Goal: Information Seeking & Learning: Learn about a topic

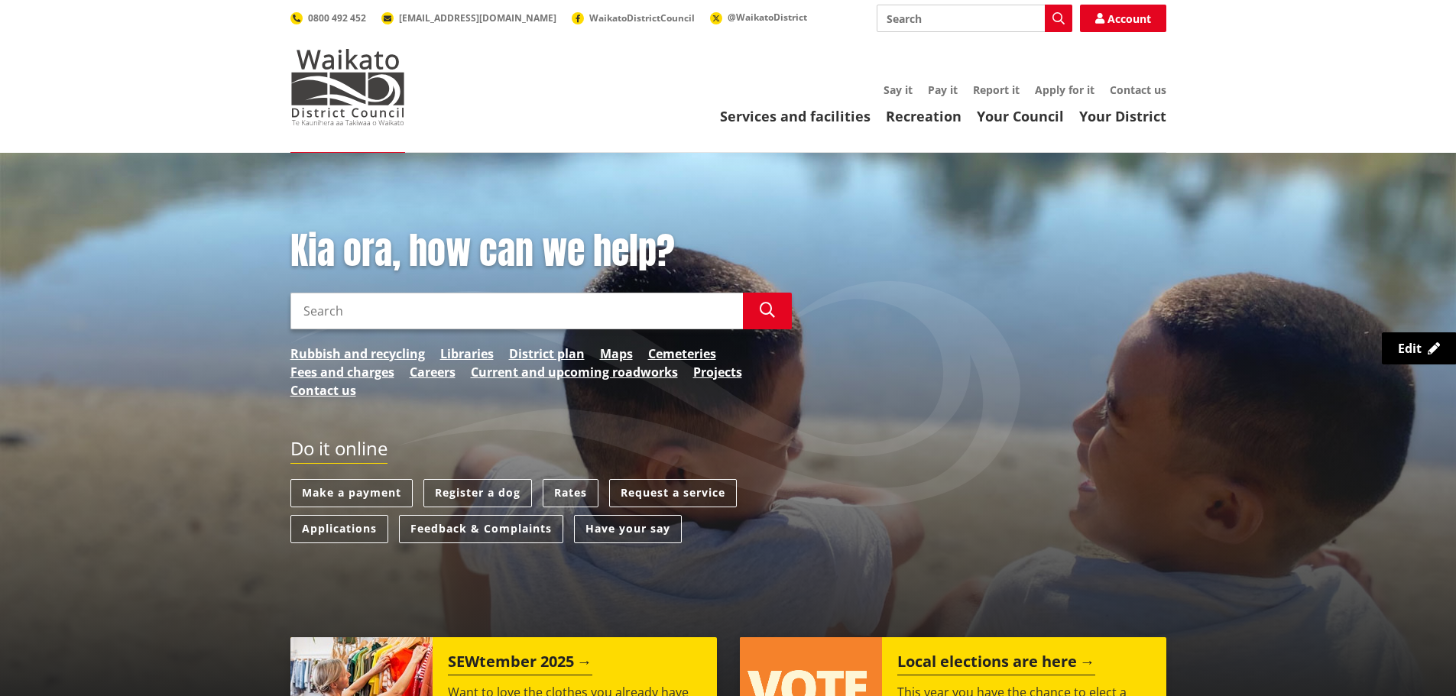
click at [920, 25] on input "Search" at bounding box center [975, 19] width 196 height 28
type input "sports park"
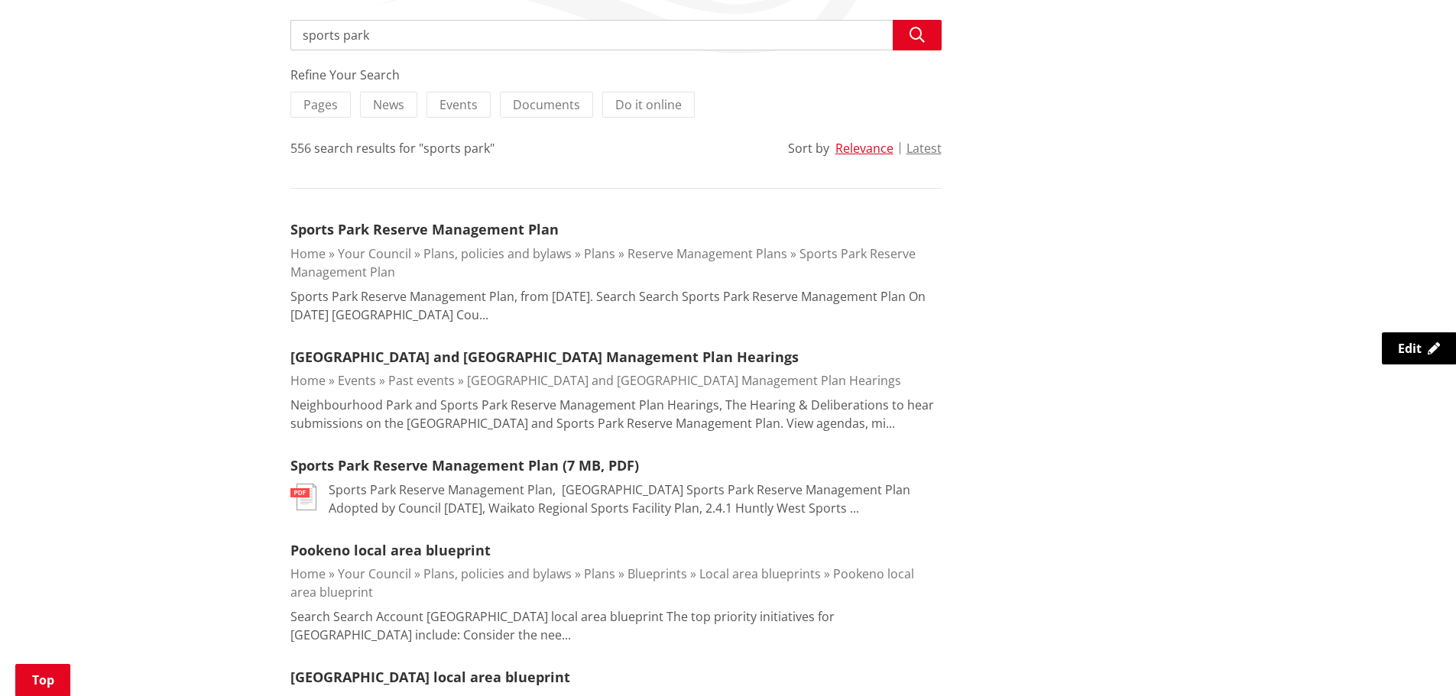
scroll to position [306, 0]
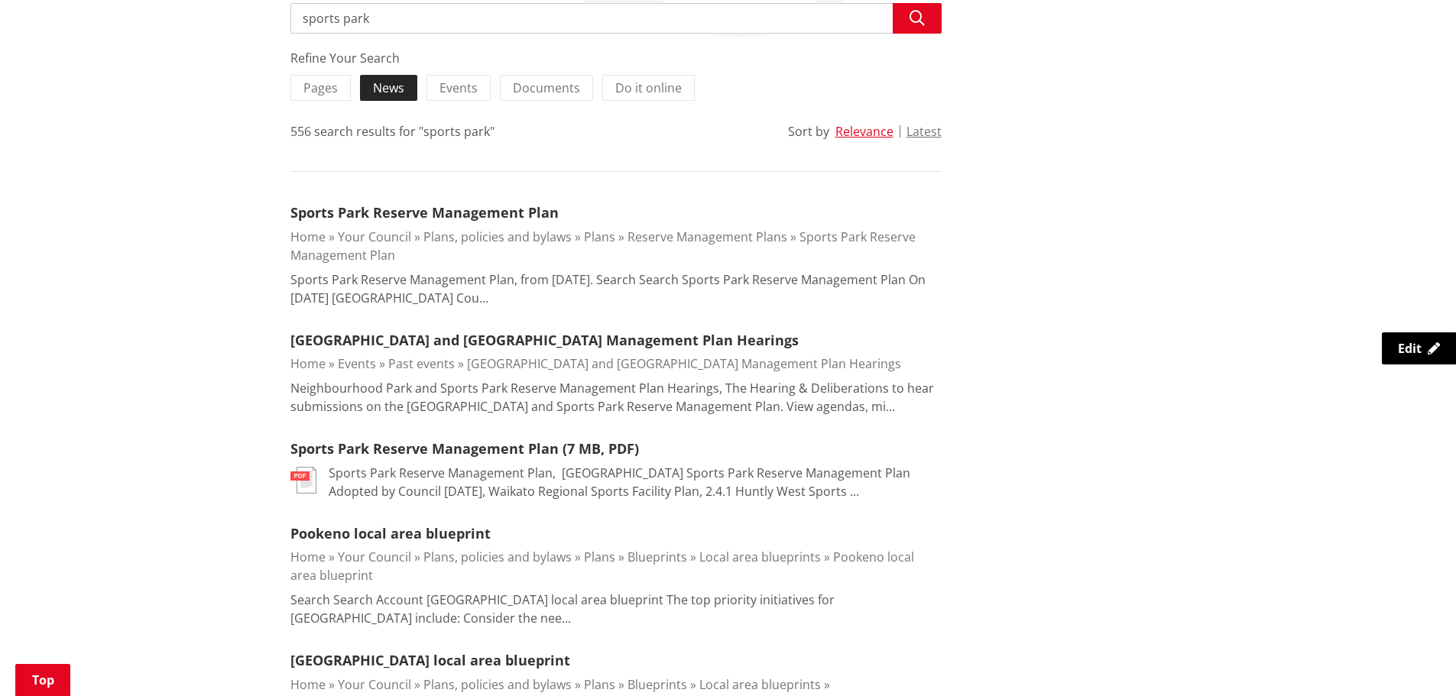
click at [400, 87] on span "News" at bounding box center [388, 87] width 31 height 17
click at [0, 0] on input "News" at bounding box center [0, 0] width 0 height 0
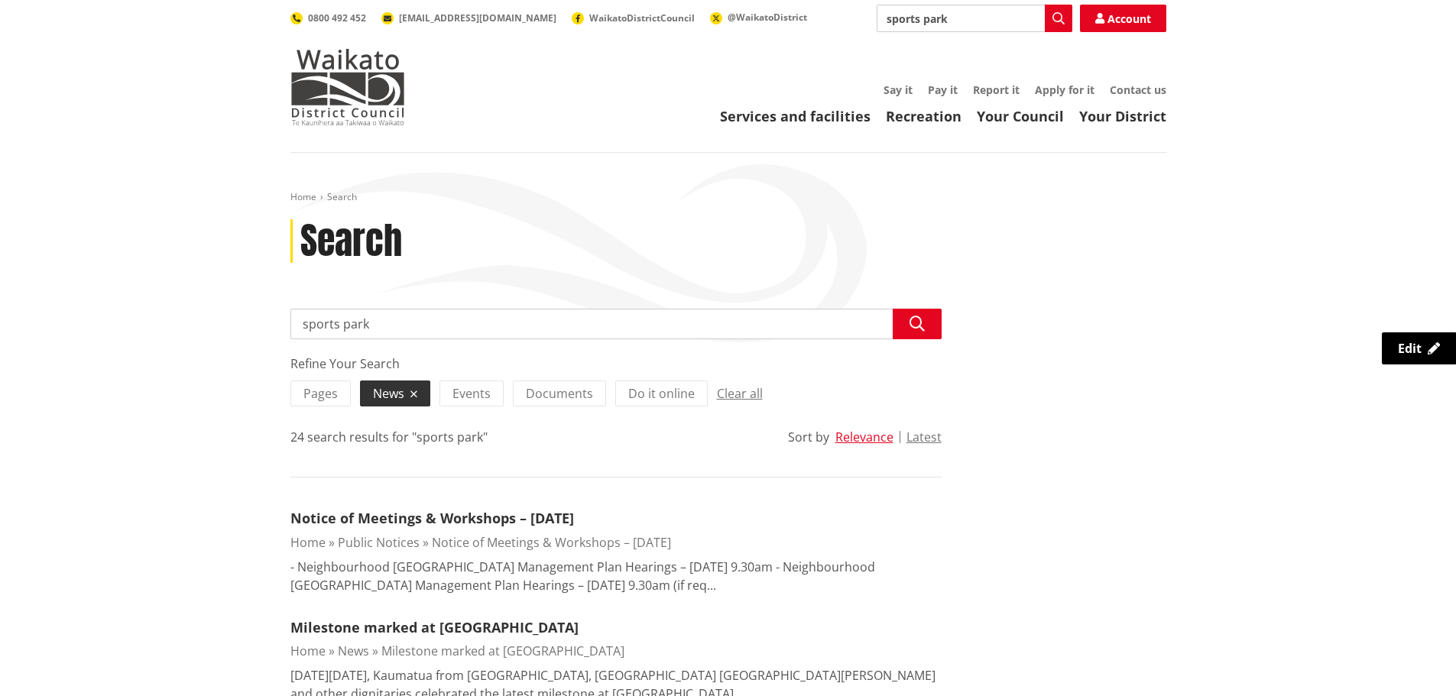
drag, startPoint x: 388, startPoint y: 329, endPoint x: 287, endPoint y: 321, distance: 101.2
type input "munro"
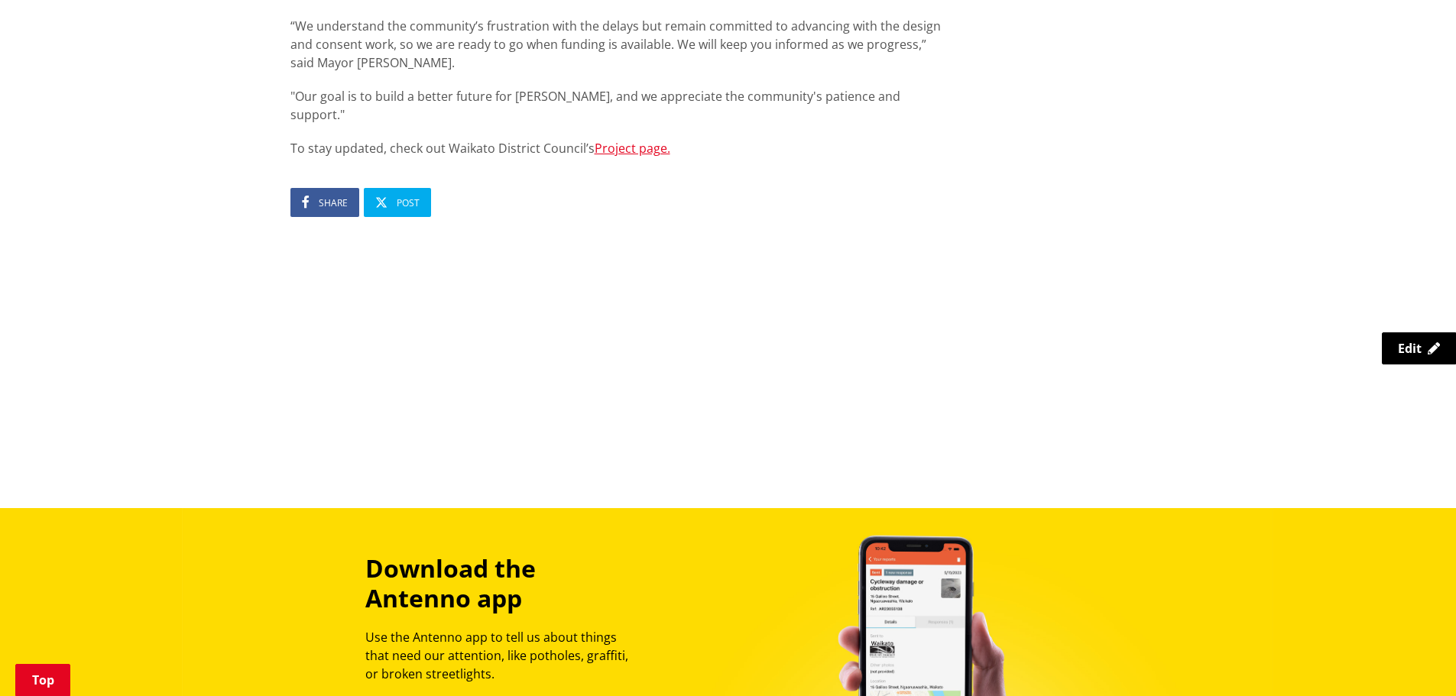
scroll to position [994, 0]
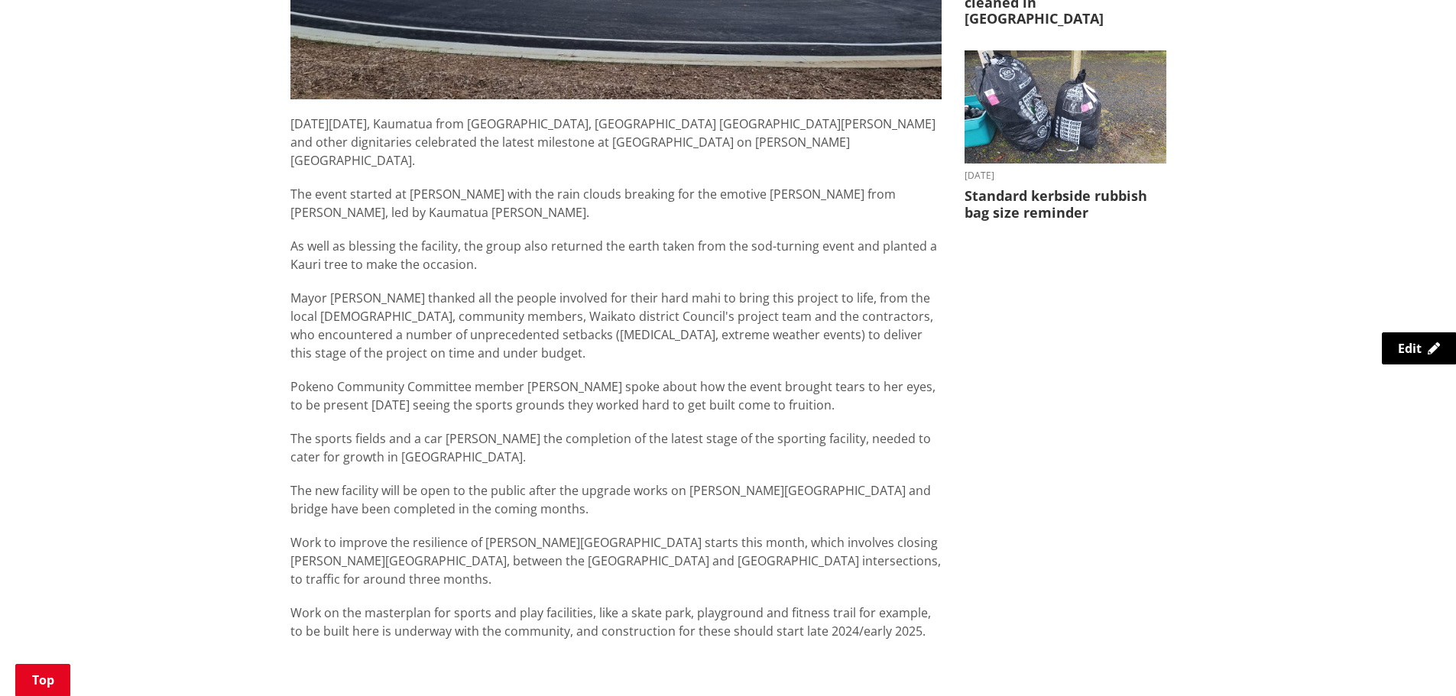
scroll to position [688, 0]
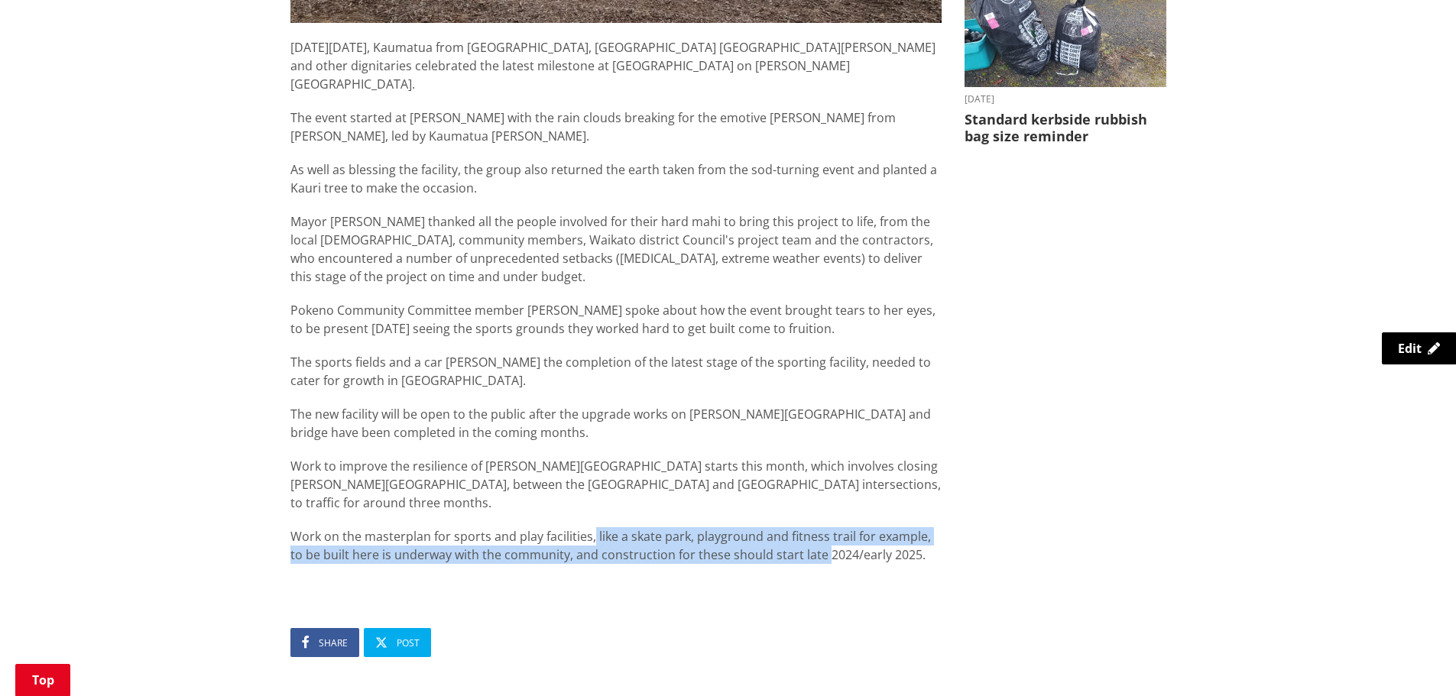
drag, startPoint x: 592, startPoint y: 497, endPoint x: 806, endPoint y: 513, distance: 214.6
click at [806, 527] on p "Work on the masterplan for sports and play facilities, like a skate park, playg…" at bounding box center [615, 545] width 651 height 37
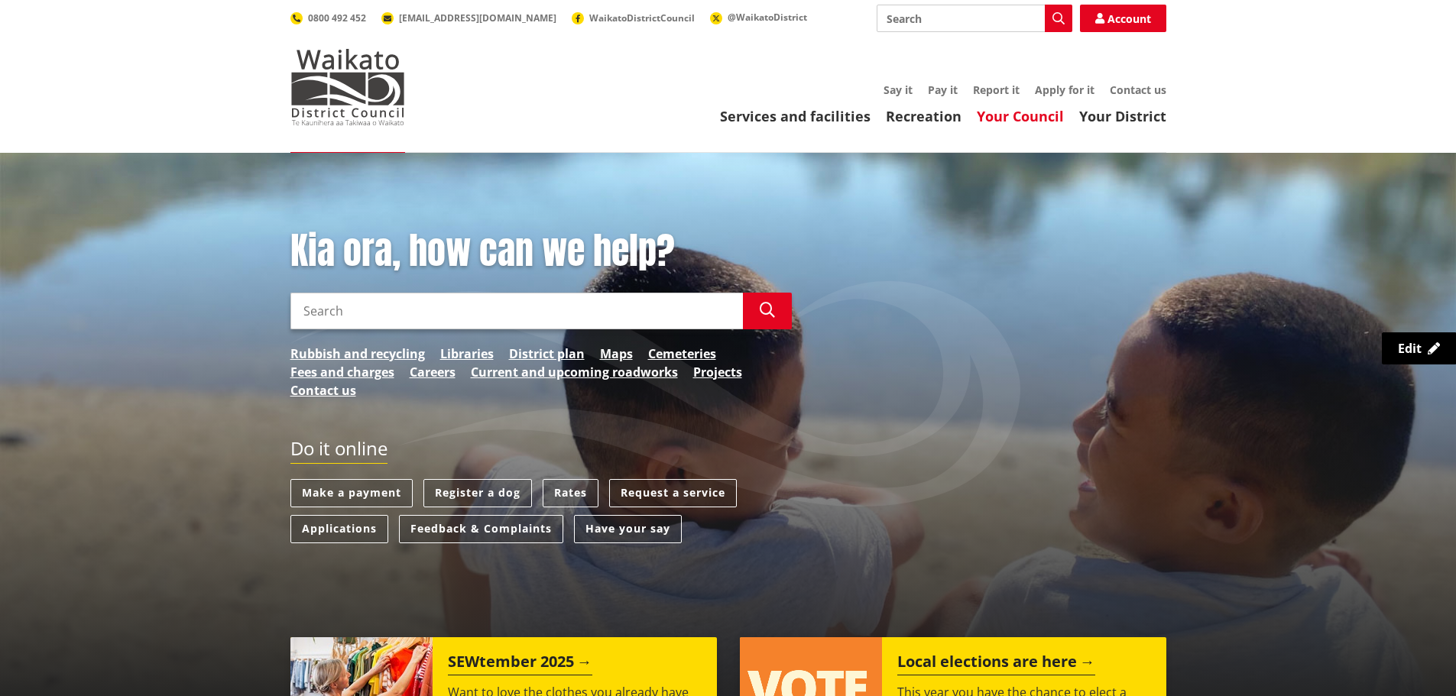
click at [1041, 115] on link "Your Council" at bounding box center [1020, 116] width 87 height 18
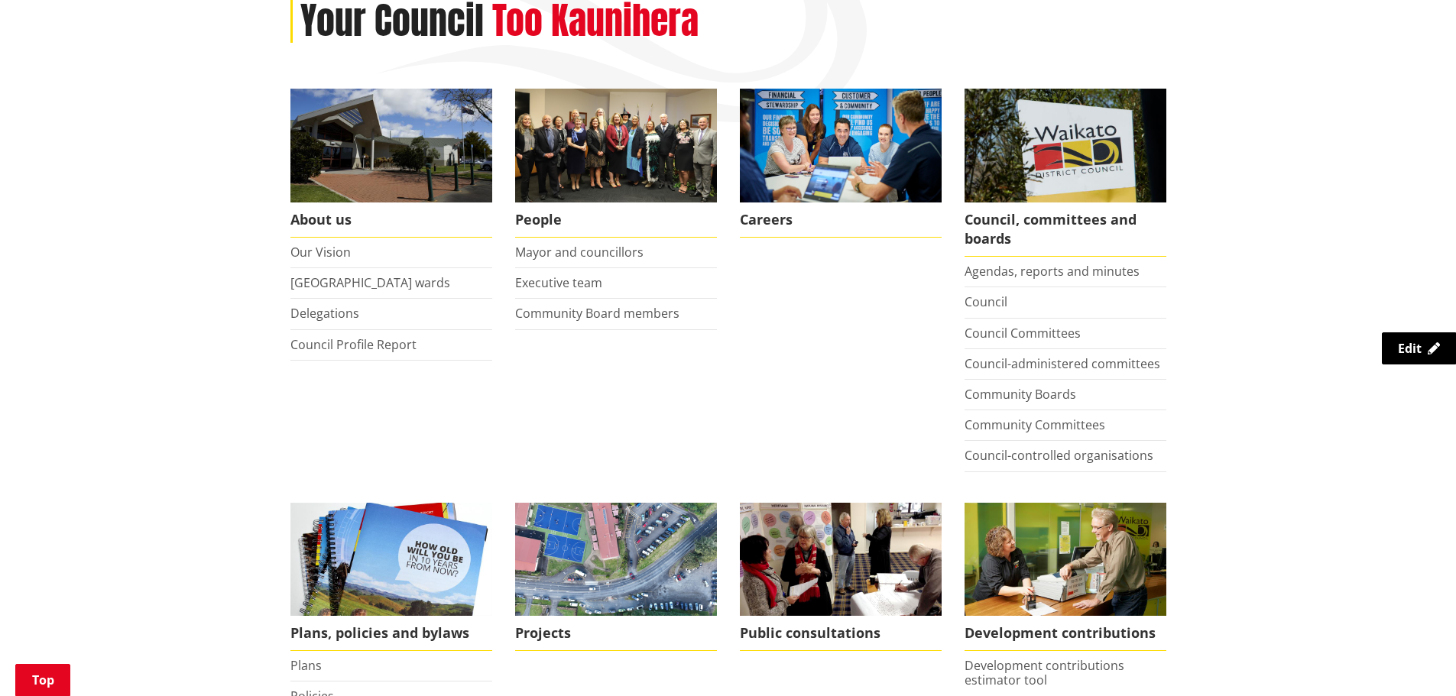
scroll to position [229, 0]
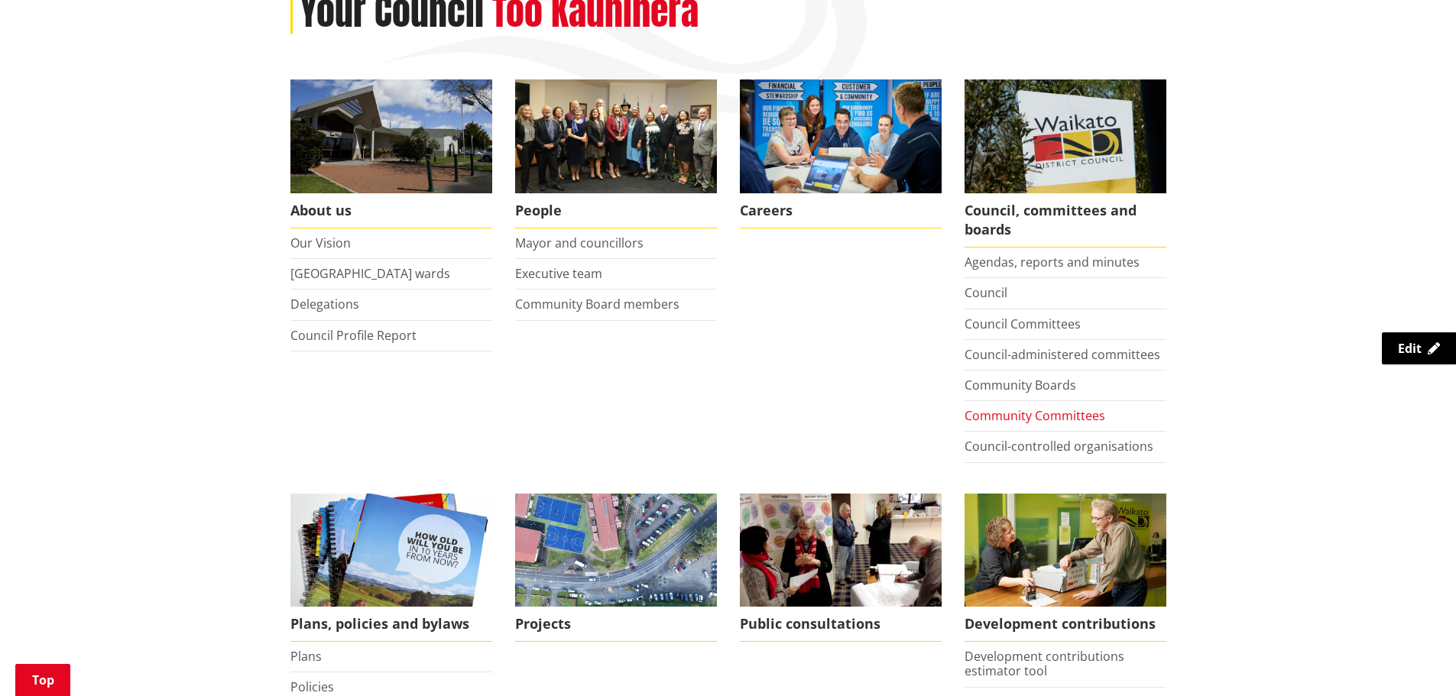
click at [1036, 414] on link "Community Committees" at bounding box center [1034, 415] width 141 height 17
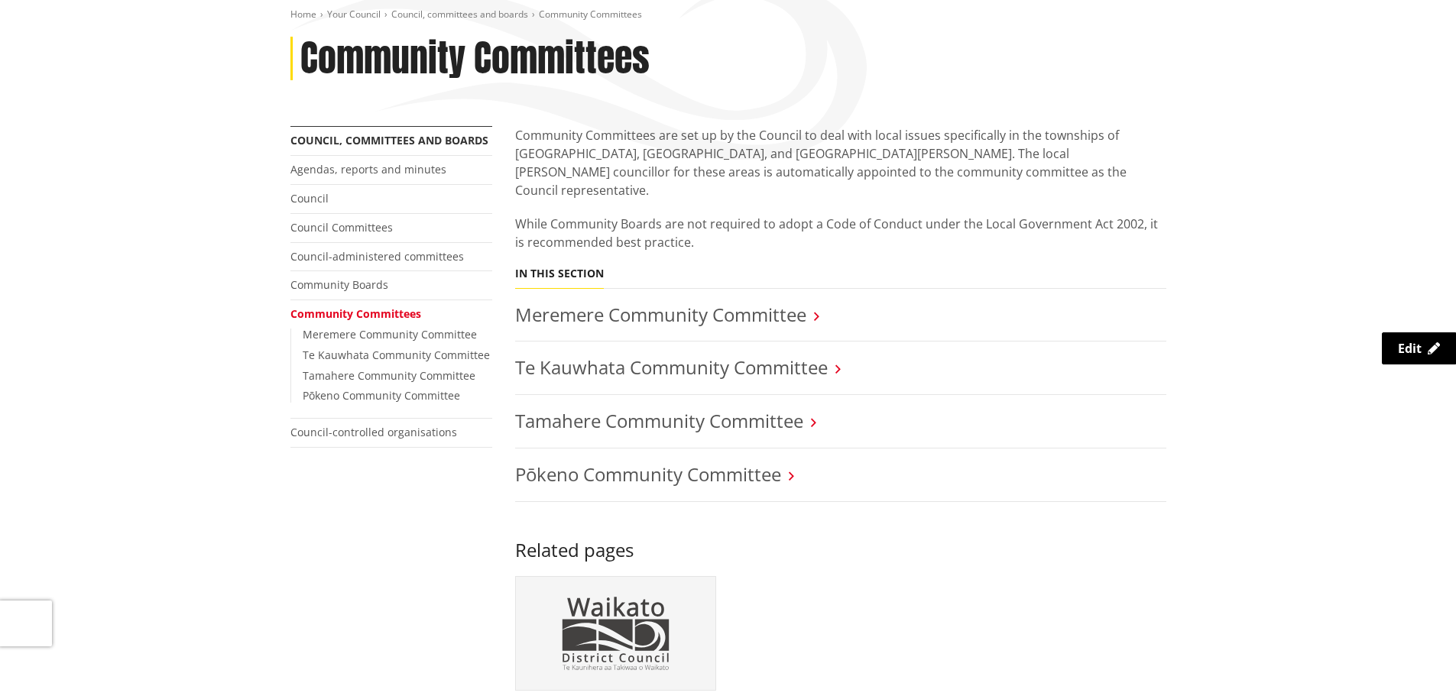
scroll to position [229, 0]
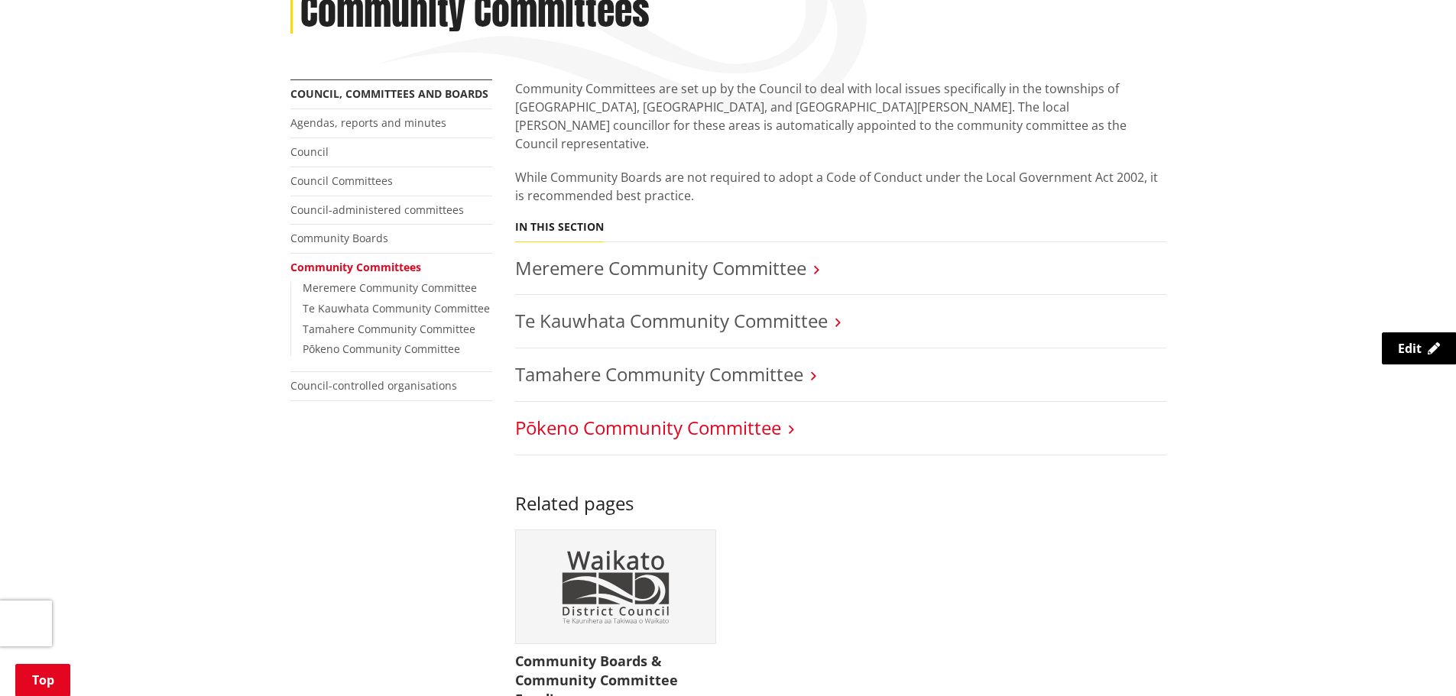
click at [553, 416] on link "Pōkeno Community Committee" at bounding box center [648, 427] width 266 height 25
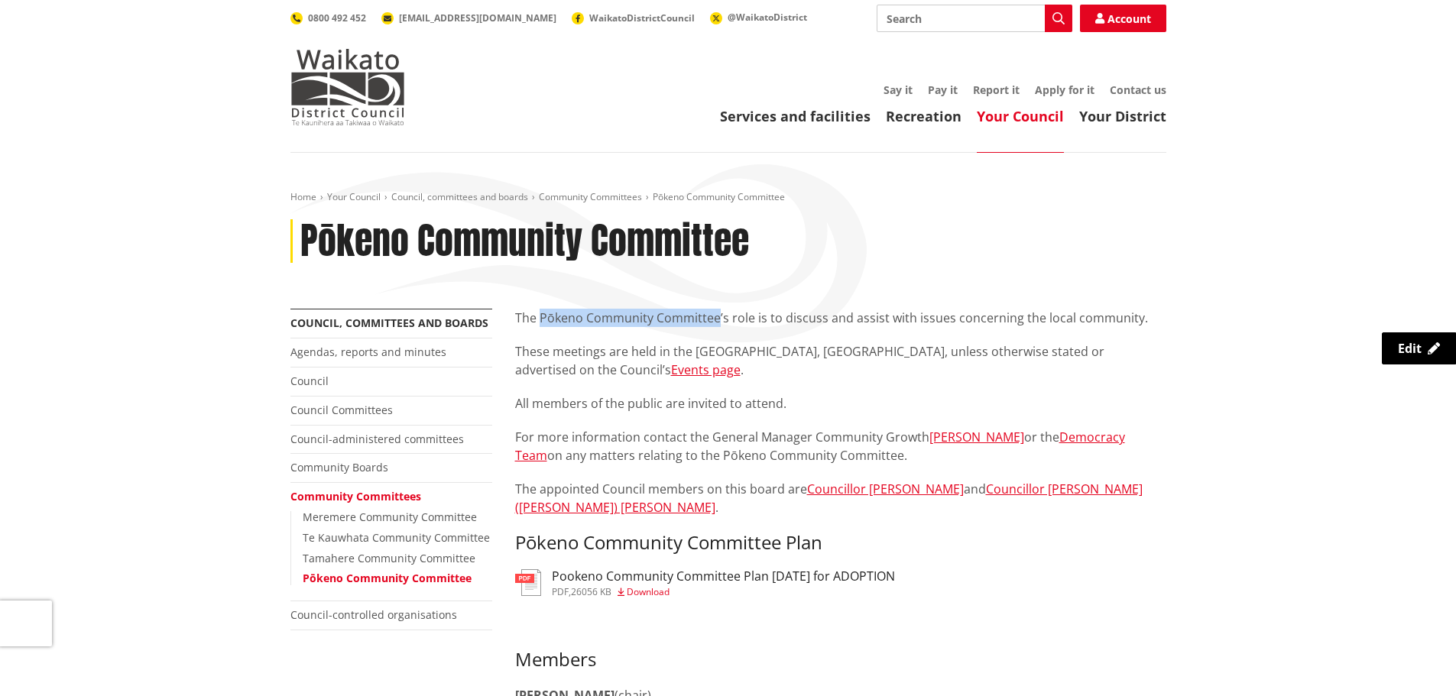
drag, startPoint x: 540, startPoint y: 318, endPoint x: 718, endPoint y: 324, distance: 178.9
click at [718, 324] on p "The Pōkeno Community Committee’s role is to discuss and assist with issues conc…" at bounding box center [840, 318] width 651 height 18
copy p "Pōkeno Community Committee"
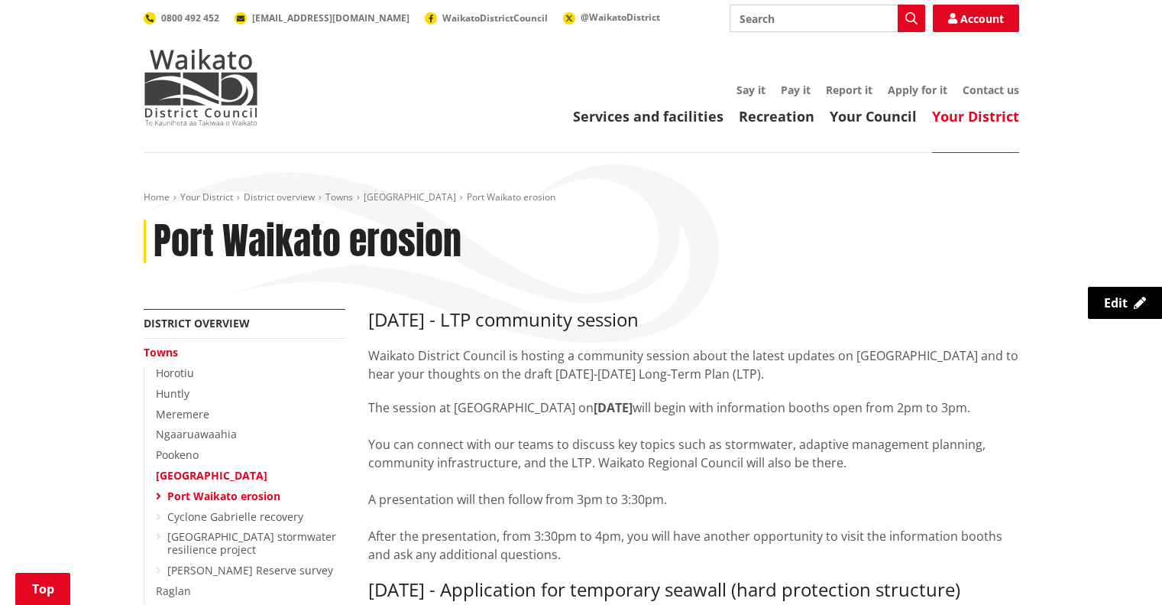
scroll to position [229, 0]
